Goal: Browse casually

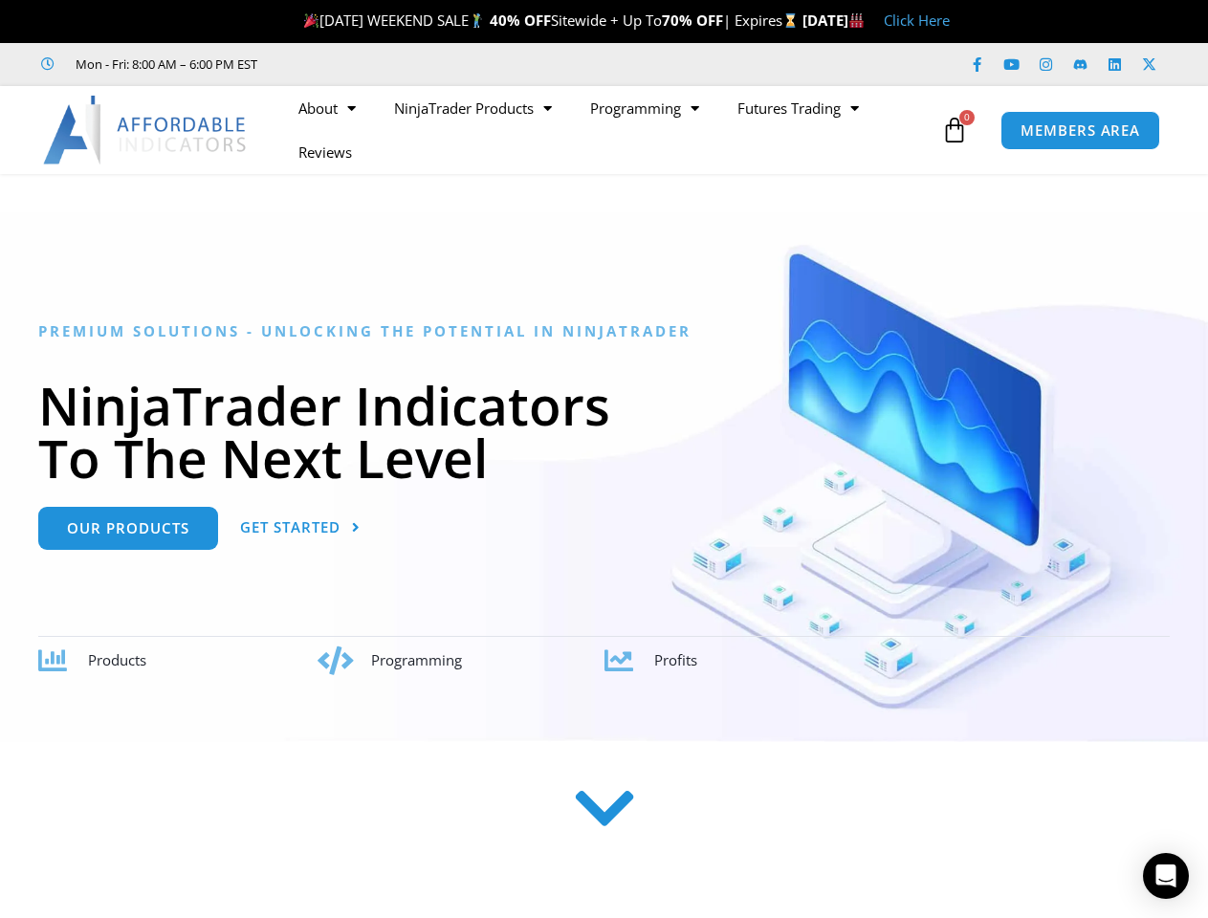
click at [603, 459] on h1 "NinjaTrader Indicators To The Next Level" at bounding box center [603, 431] width 1131 height 105
click at [607, 130] on ul "About Contact Us Premium Support Team Partners NinjaTrader NinjaTrader FAQ Ninj…" at bounding box center [607, 130] width 657 height 88
click at [954, 130] on icon at bounding box center [954, 130] width 27 height 27
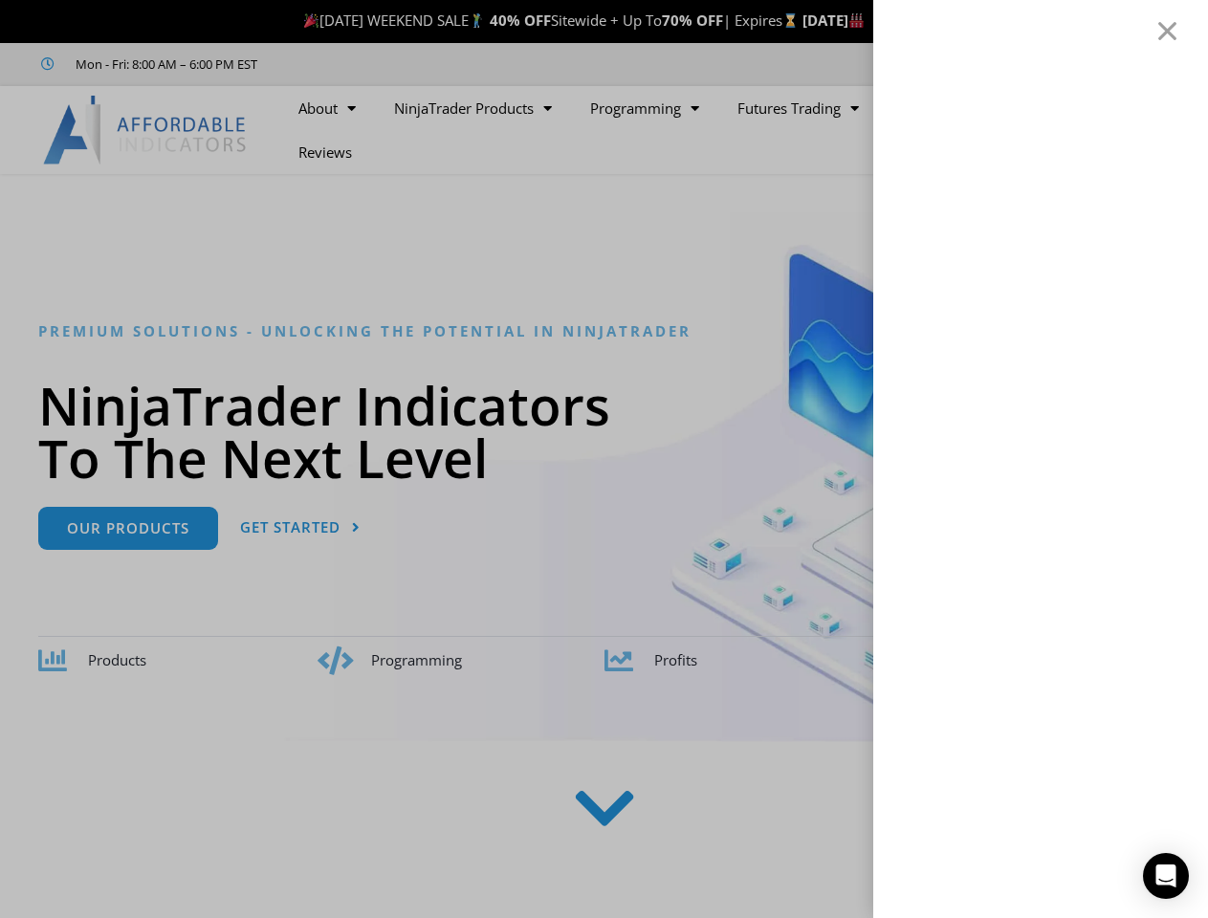
click at [1166, 876] on icon "Open Intercom Messenger" at bounding box center [1166, 876] width 20 height 23
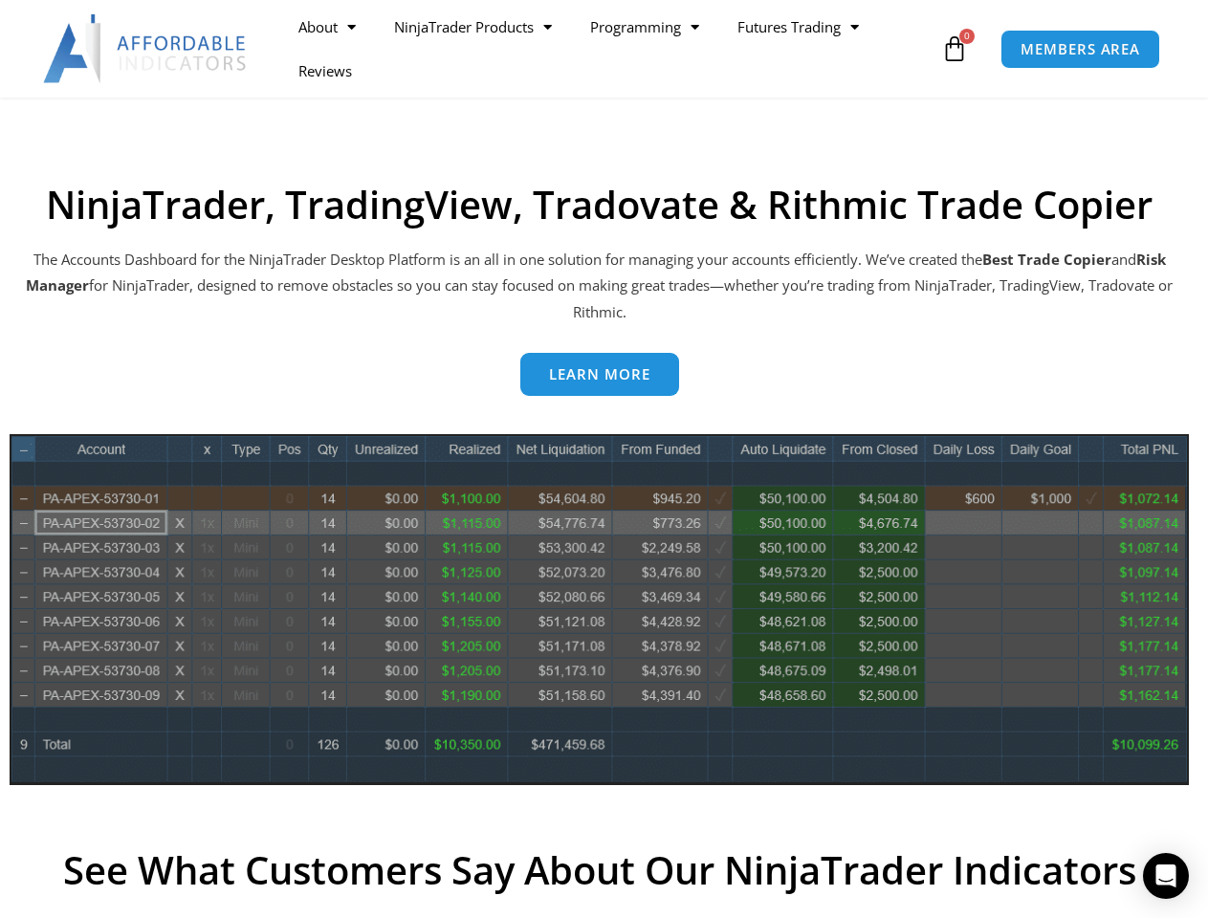
click at [603, 459] on img at bounding box center [599, 610] width 1179 height 352
click at [607, 49] on ul "About Contact Us Premium Support Team Partners NinjaTrader NinjaTrader FAQ Ninj…" at bounding box center [607, 49] width 657 height 88
click at [954, 49] on icon at bounding box center [954, 48] width 27 height 27
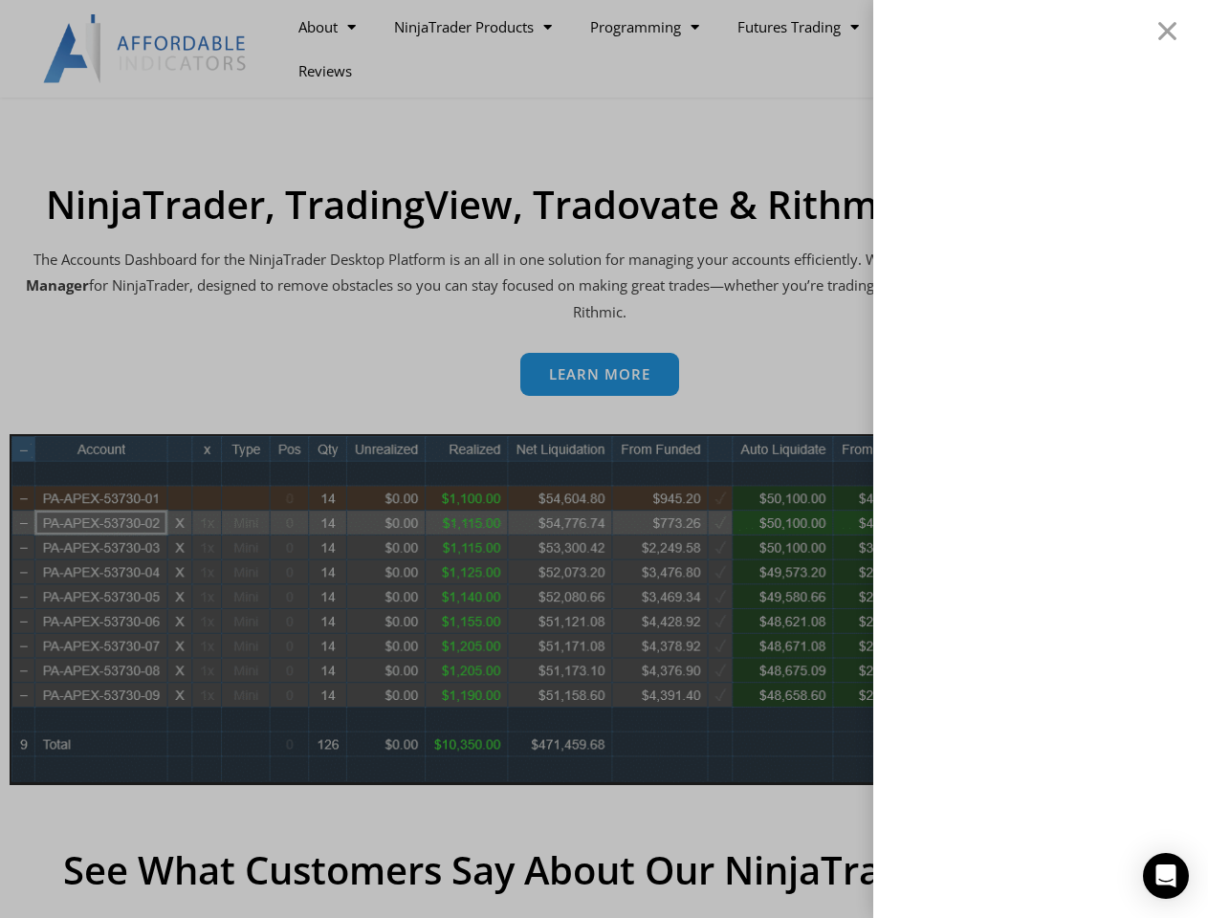
click at [1166, 876] on icon "Open Intercom Messenger" at bounding box center [1166, 876] width 20 height 23
